Goal: Use online tool/utility: Utilize a website feature to perform a specific function

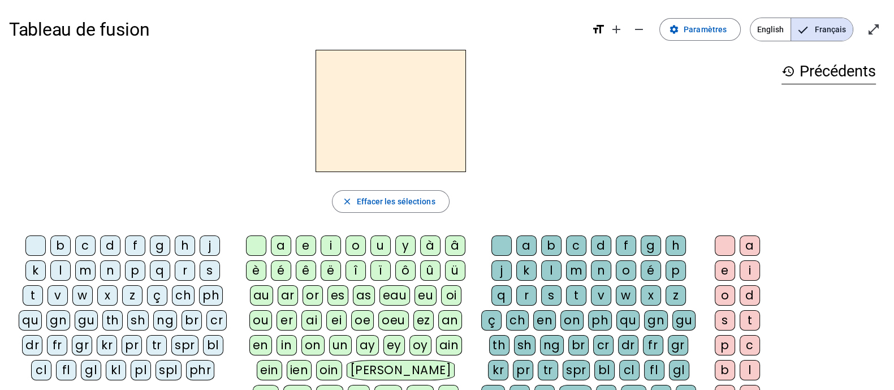
click at [125, 247] on div "f" at bounding box center [135, 245] width 20 height 20
click at [283, 248] on div "a" at bounding box center [281, 245] width 20 height 20
click at [641, 295] on div "x" at bounding box center [651, 295] width 20 height 20
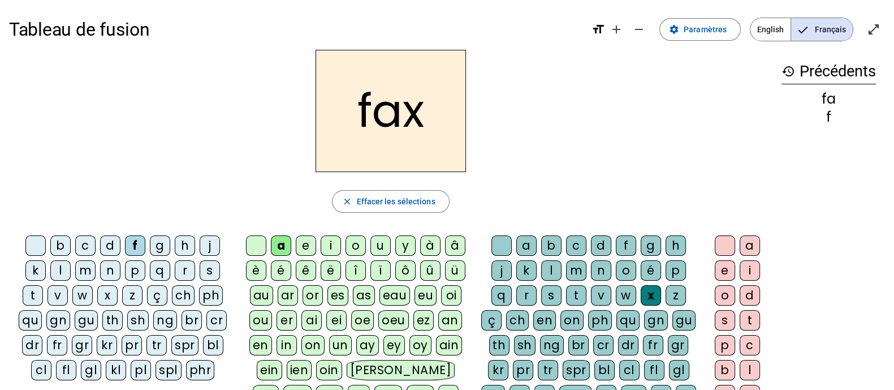
click at [68, 285] on div "v" at bounding box center [58, 295] width 20 height 20
click at [200, 267] on div "s" at bounding box center [210, 270] width 20 height 20
click at [50, 245] on div "b" at bounding box center [60, 245] width 20 height 20
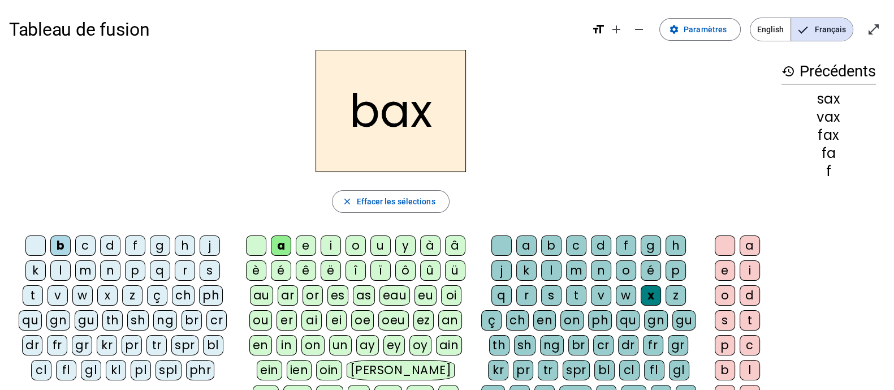
click at [333, 248] on div "i" at bounding box center [331, 245] width 20 height 20
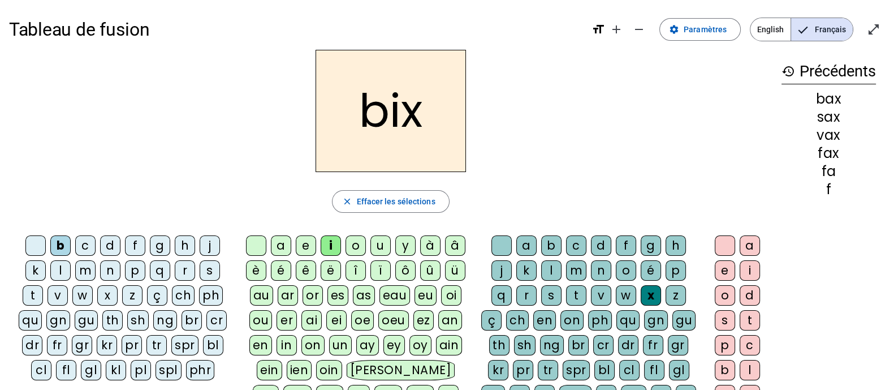
click at [175, 273] on div "r" at bounding box center [185, 270] width 20 height 20
click at [379, 242] on div "u" at bounding box center [380, 245] width 20 height 20
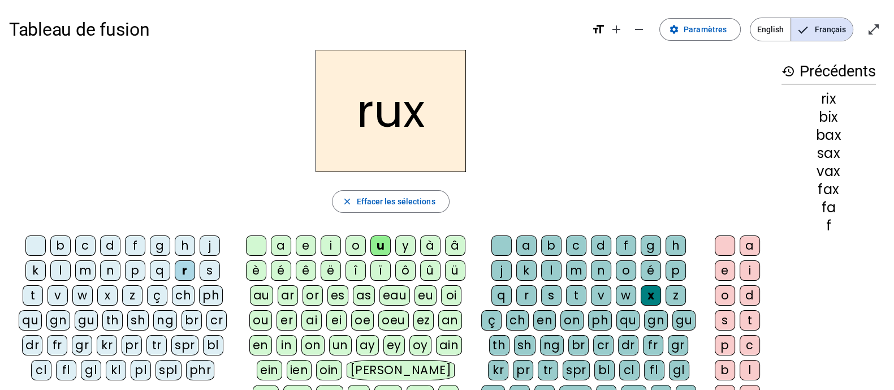
click at [43, 285] on div "t" at bounding box center [33, 295] width 20 height 20
click at [335, 246] on div "i" at bounding box center [331, 245] width 20 height 20
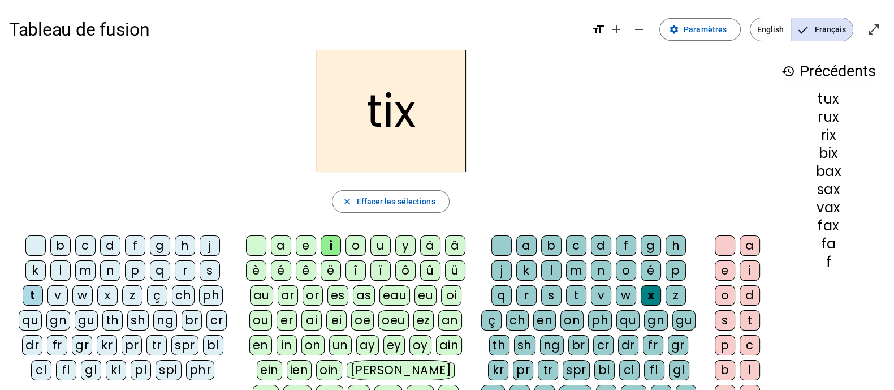
click at [125, 269] on div "p" at bounding box center [135, 270] width 20 height 20
